Goal: Find contact information: Find contact information

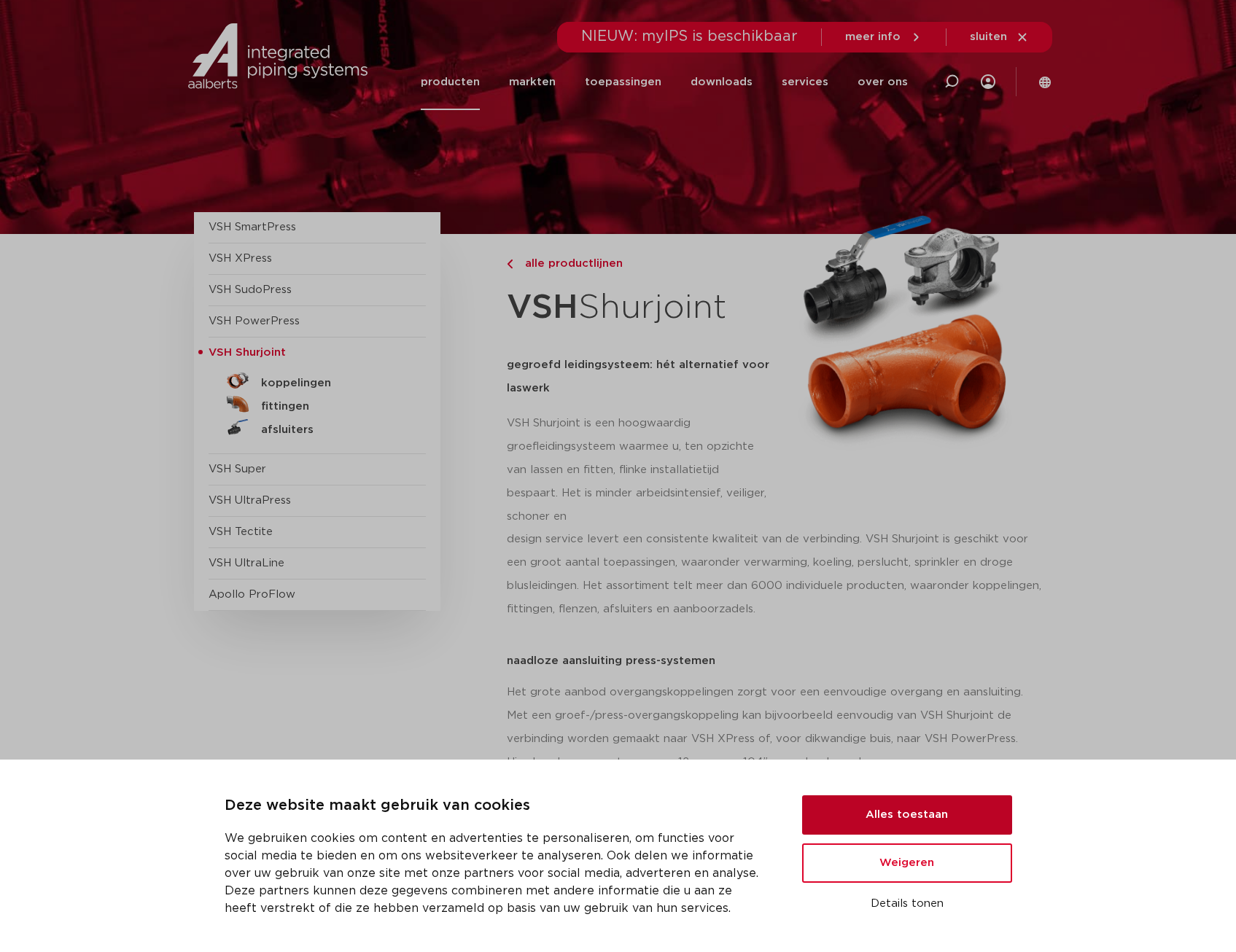
click at [931, 817] on button "Alles toestaan" at bounding box center [907, 815] width 210 height 39
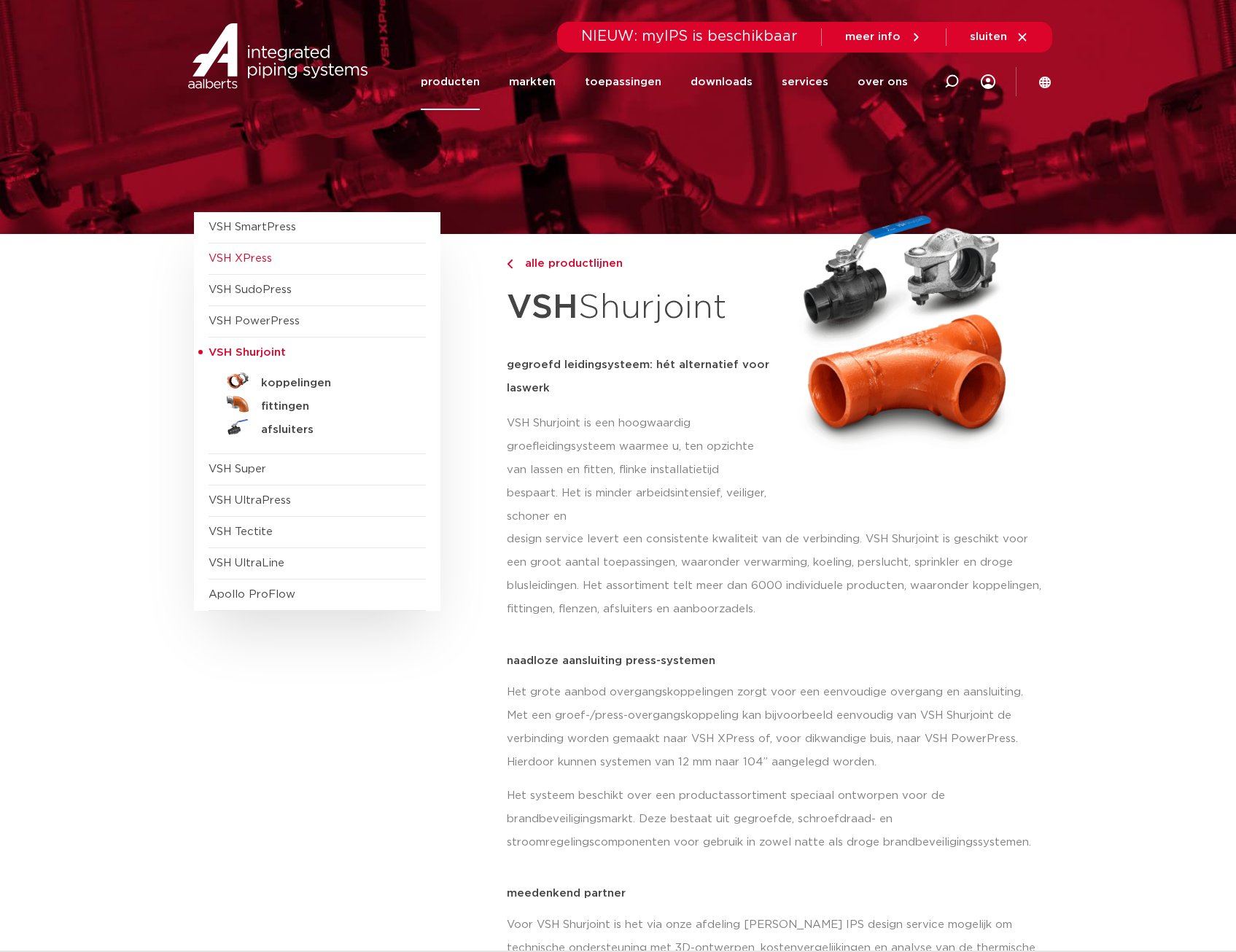
click at [257, 254] on span "VSH XPress" at bounding box center [240, 258] width 64 height 11
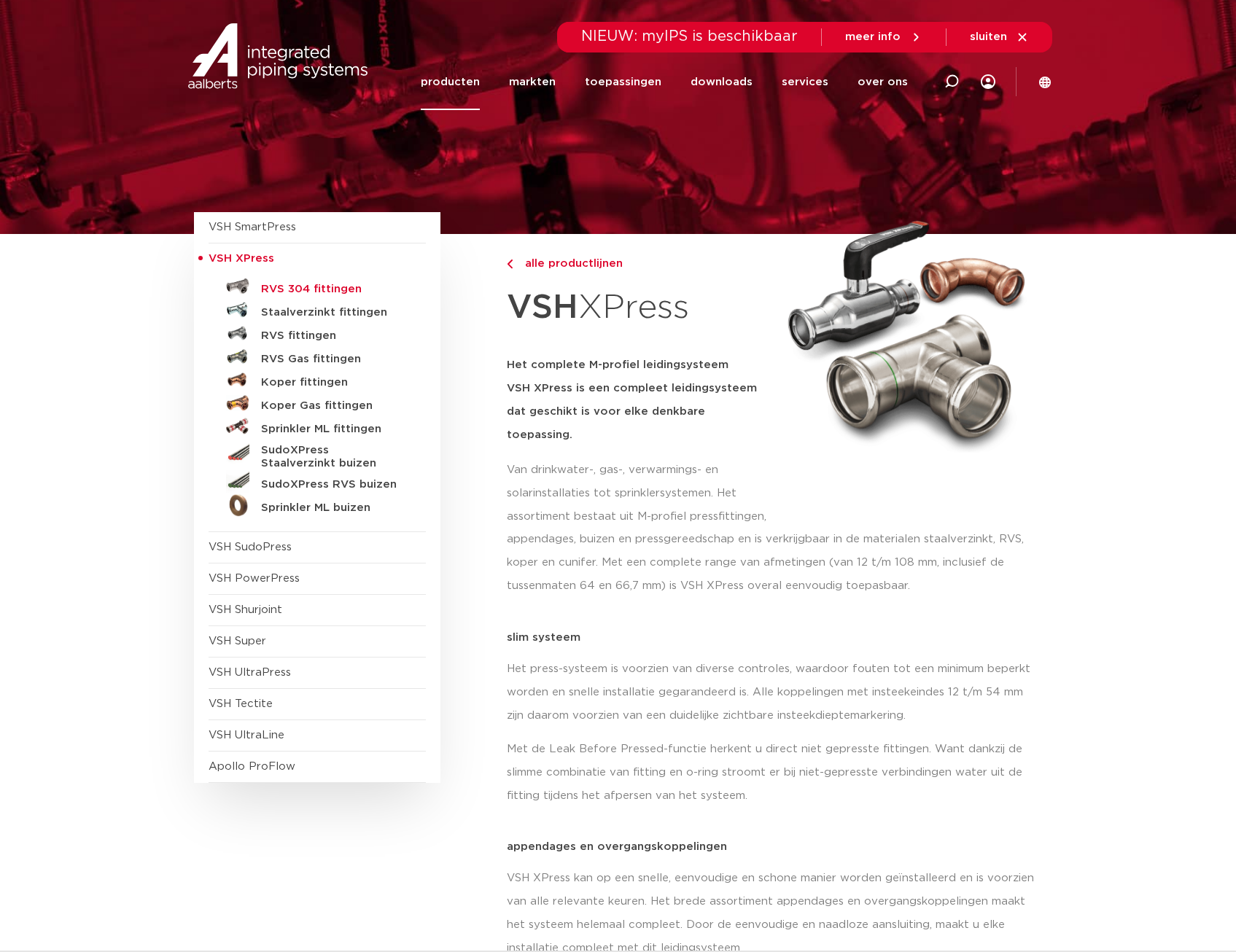
click at [318, 285] on h5 "RVS 304 fittingen" at bounding box center [334, 289] width 145 height 13
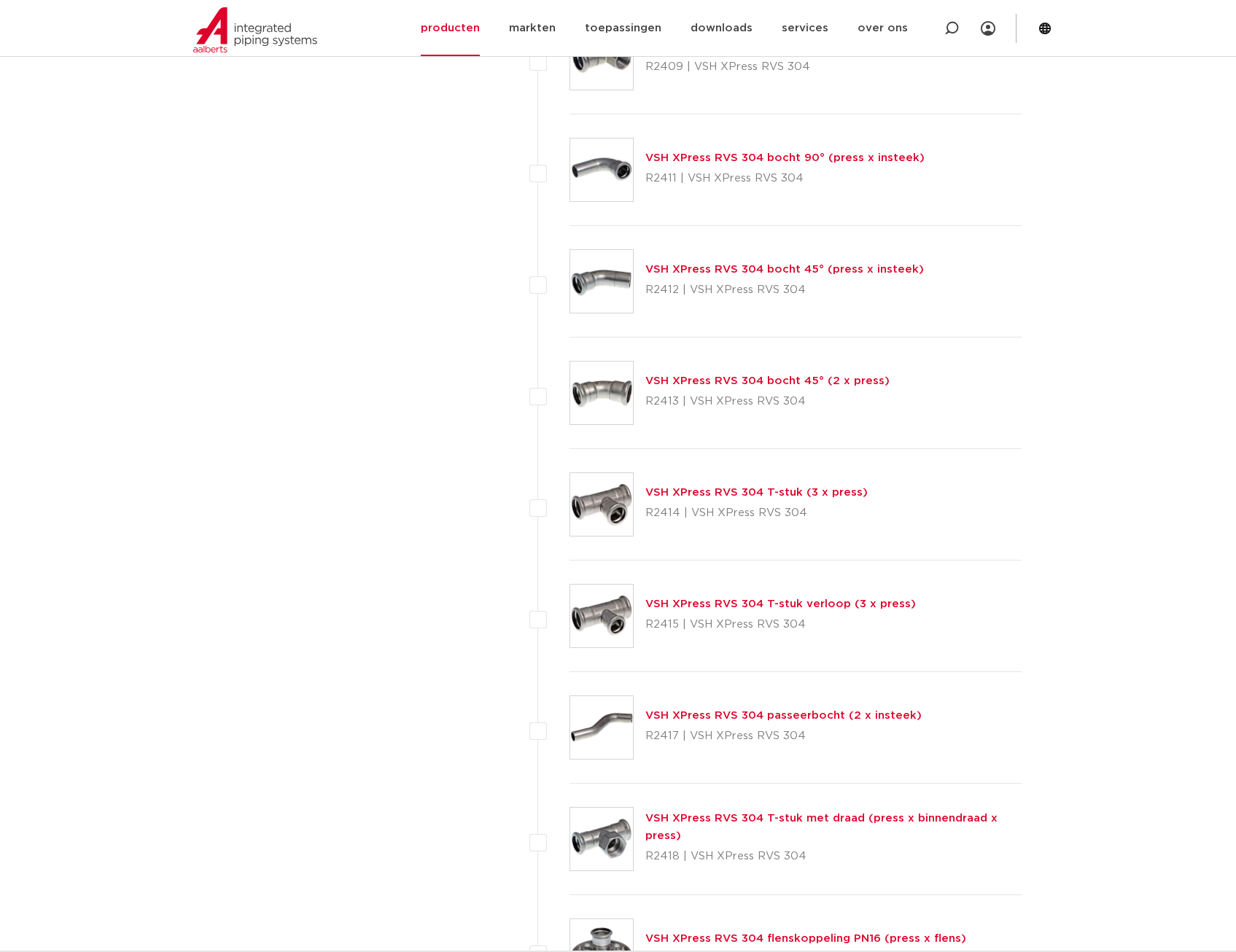
scroll to position [583, 0]
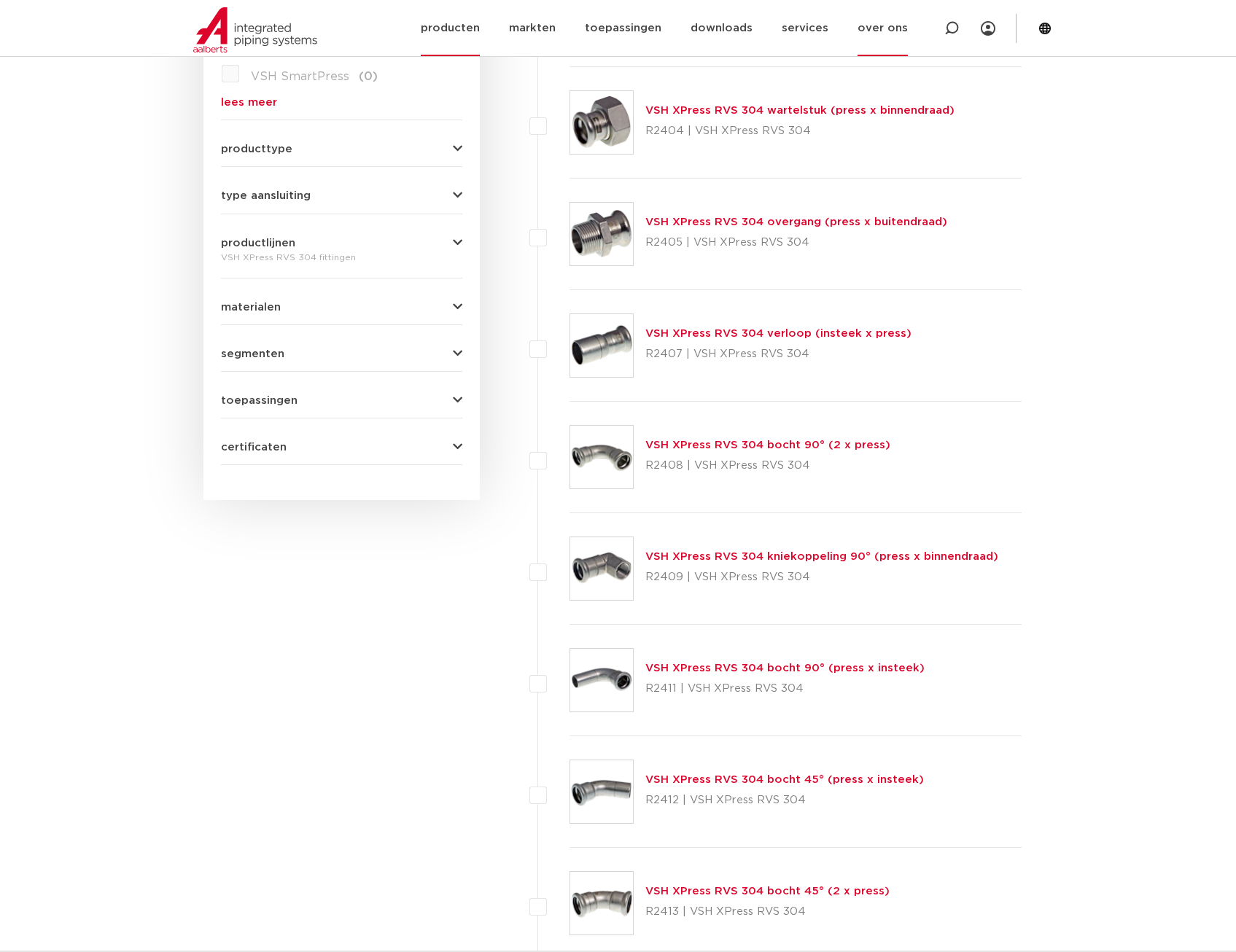
click at [893, 27] on link "over ons" at bounding box center [882, 27] width 50 height 56
click at [877, 243] on link "contact" at bounding box center [904, 246] width 134 height 29
